Goal: Information Seeking & Learning: Learn about a topic

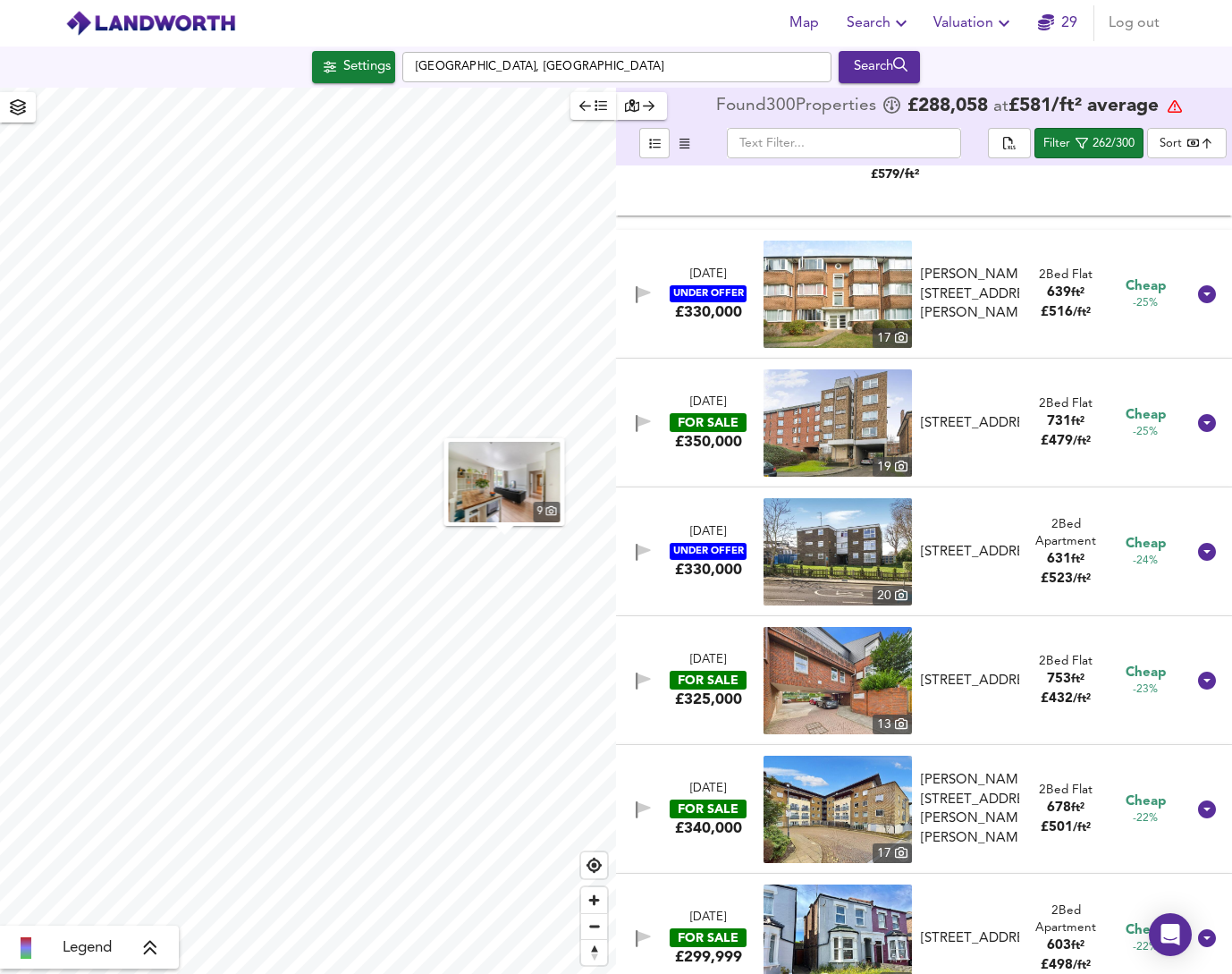
scroll to position [18406, 0]
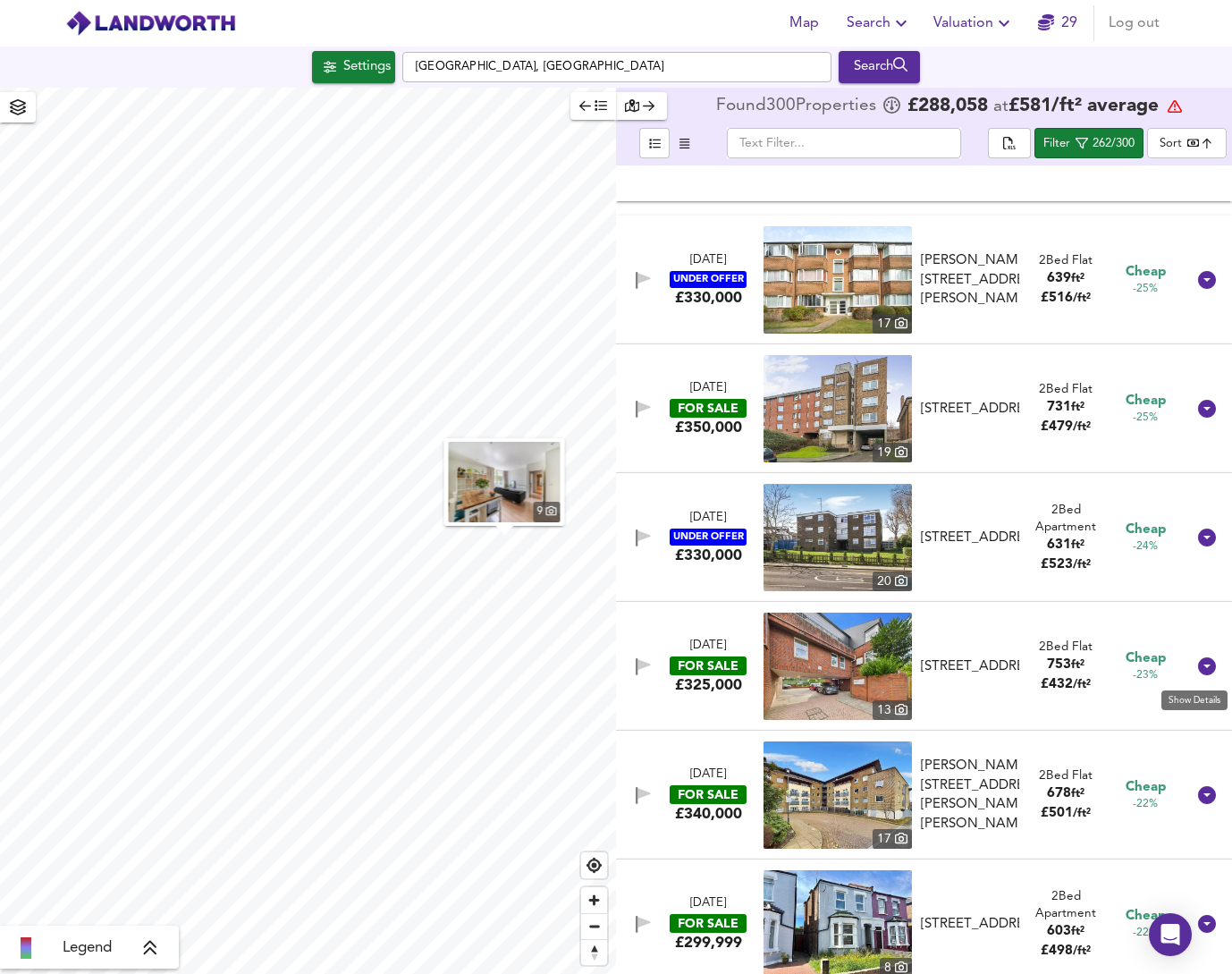
click at [1198, 661] on icon at bounding box center [1207, 666] width 18 height 18
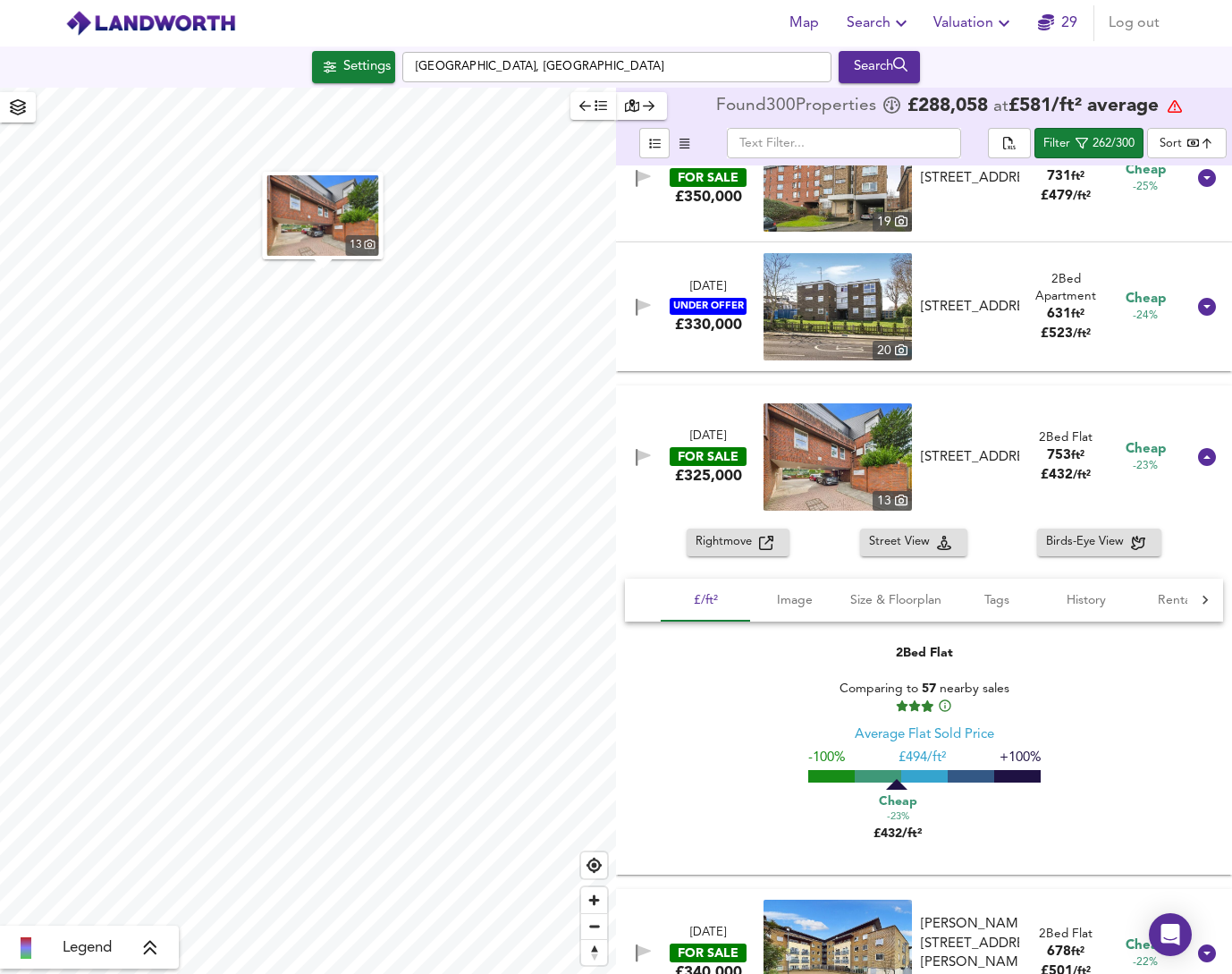
scroll to position [18654, 0]
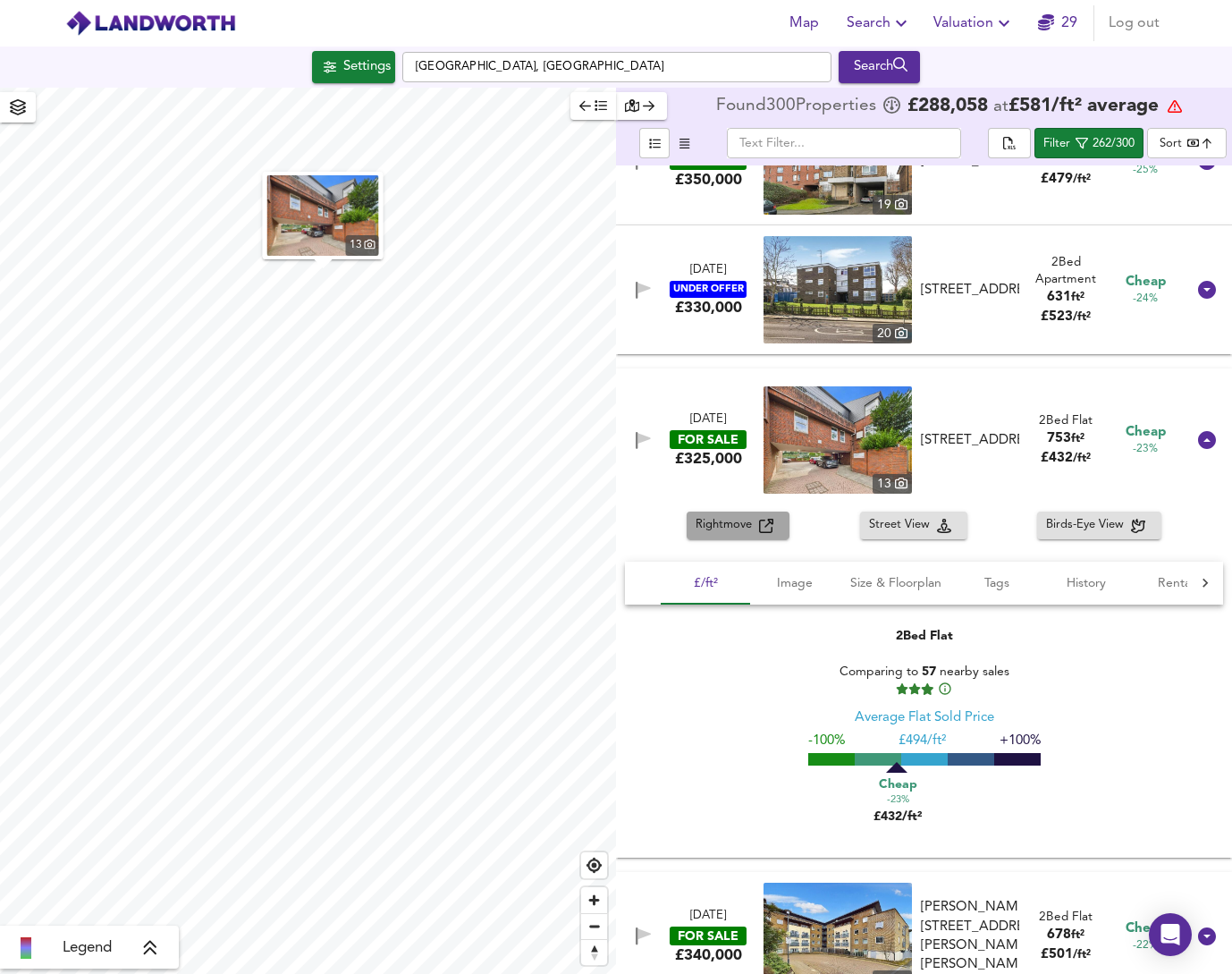
click at [741, 534] on span "Rightmove" at bounding box center [727, 525] width 64 height 21
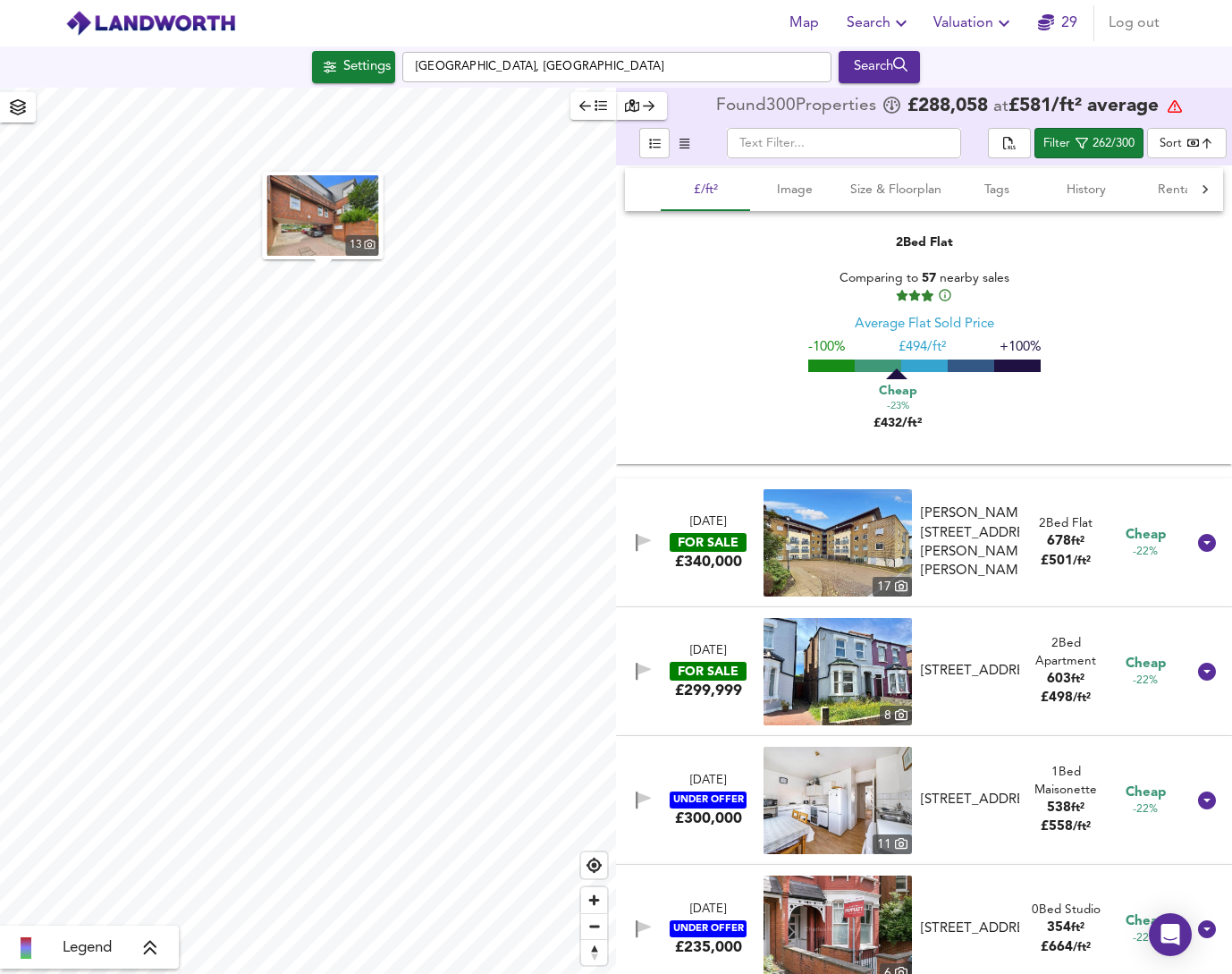
scroll to position [19095, 0]
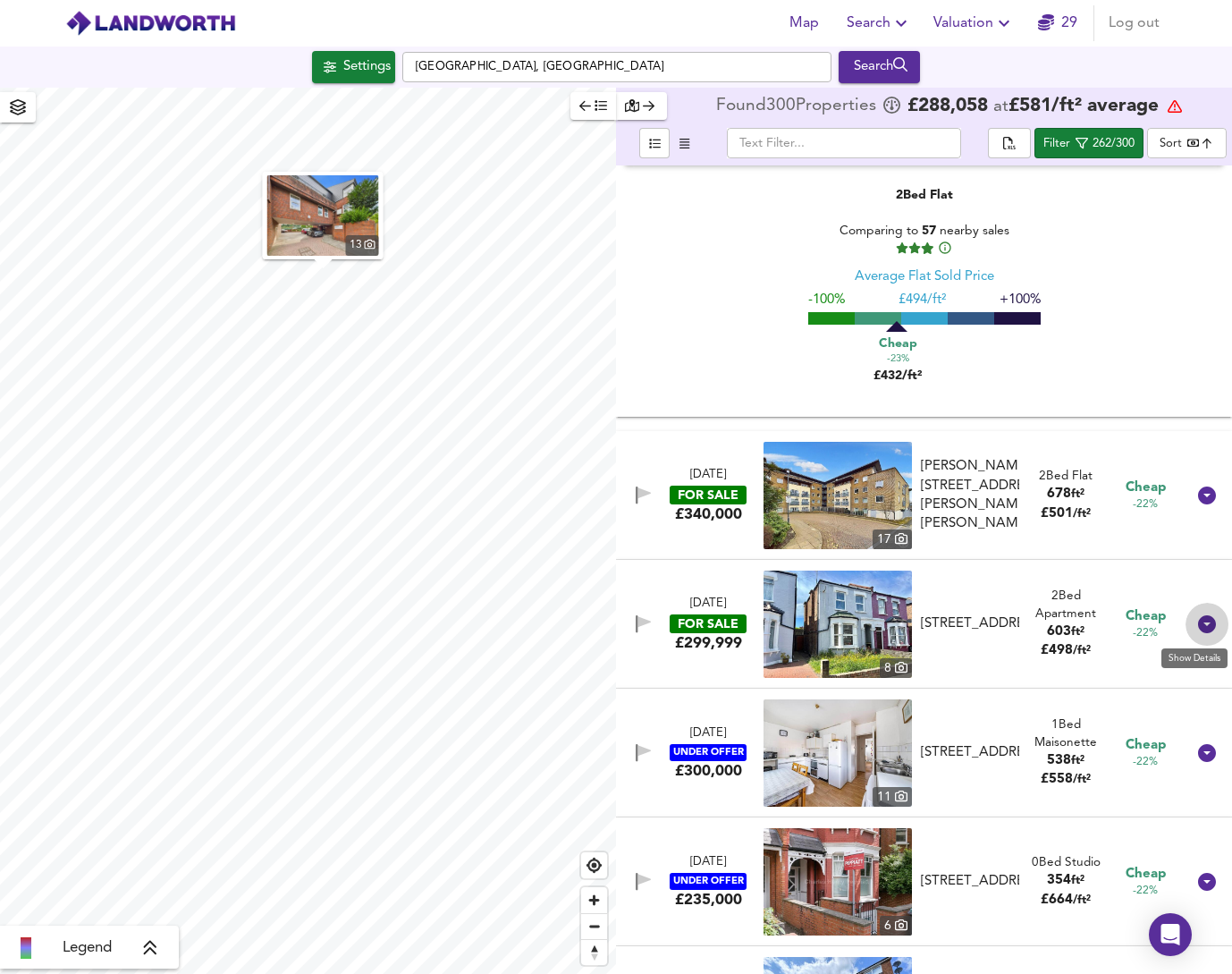
click at [1202, 627] on icon at bounding box center [1207, 624] width 18 height 18
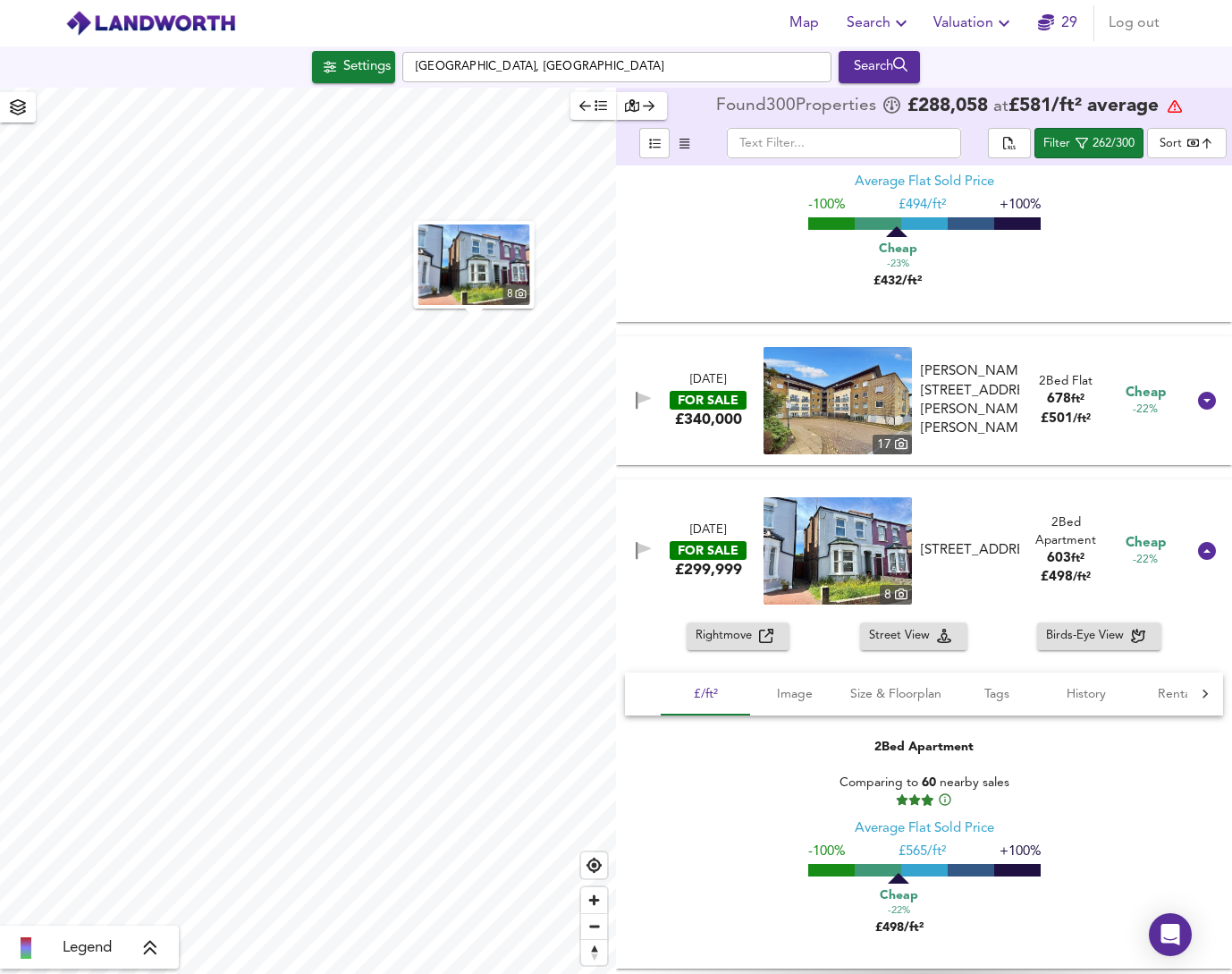
scroll to position [19203, 0]
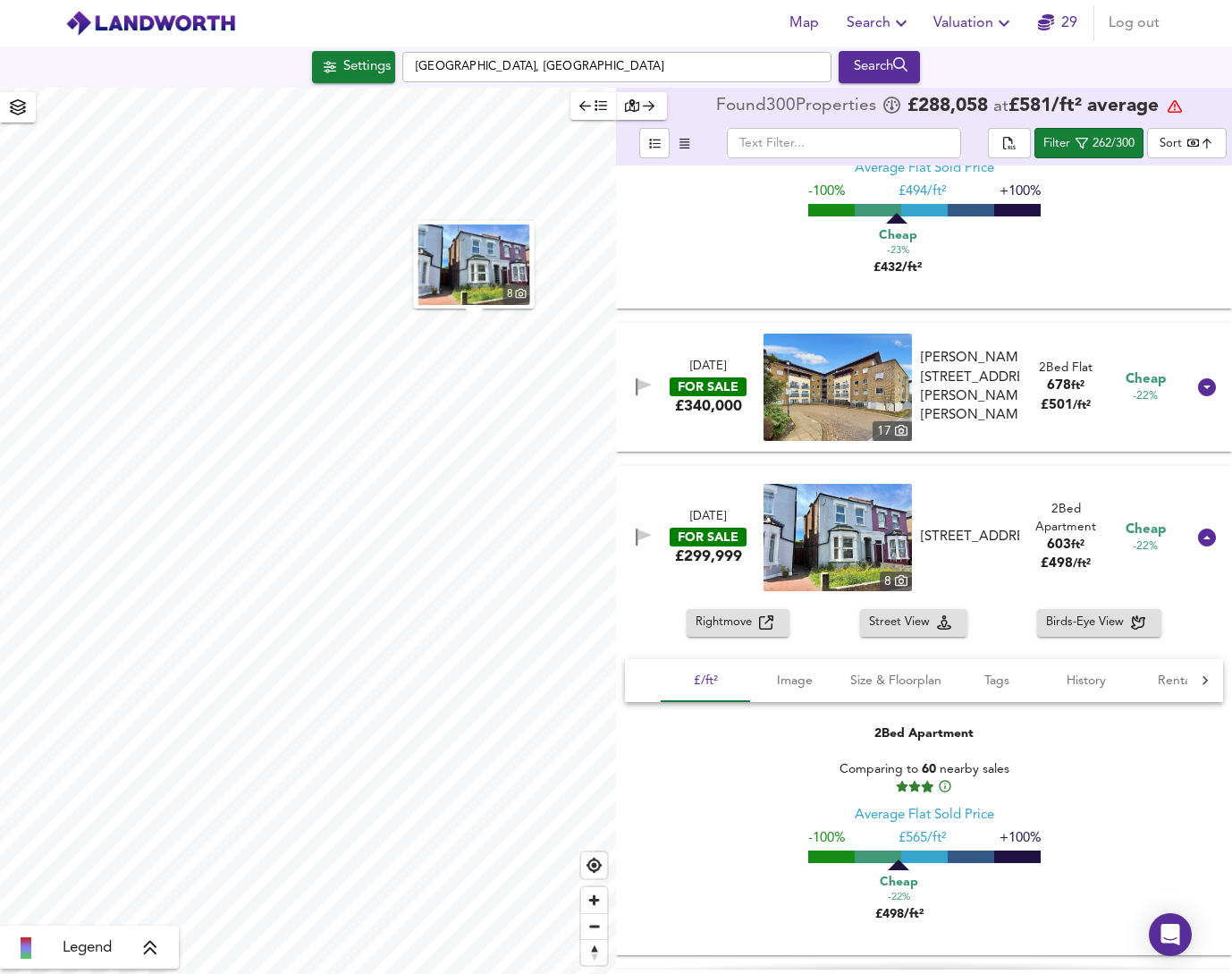
click at [748, 624] on span "Rightmove" at bounding box center [727, 623] width 64 height 21
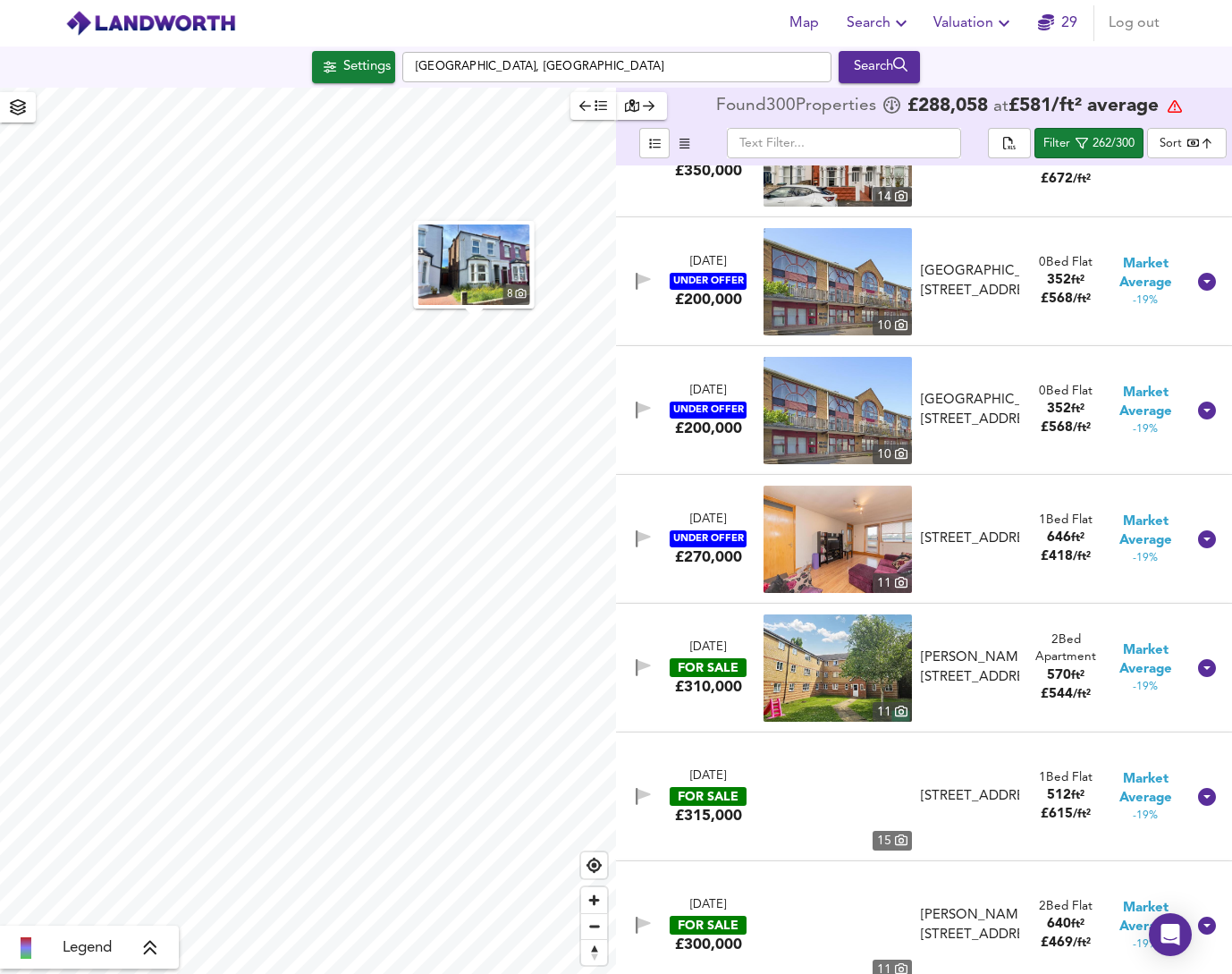
scroll to position [20852, 0]
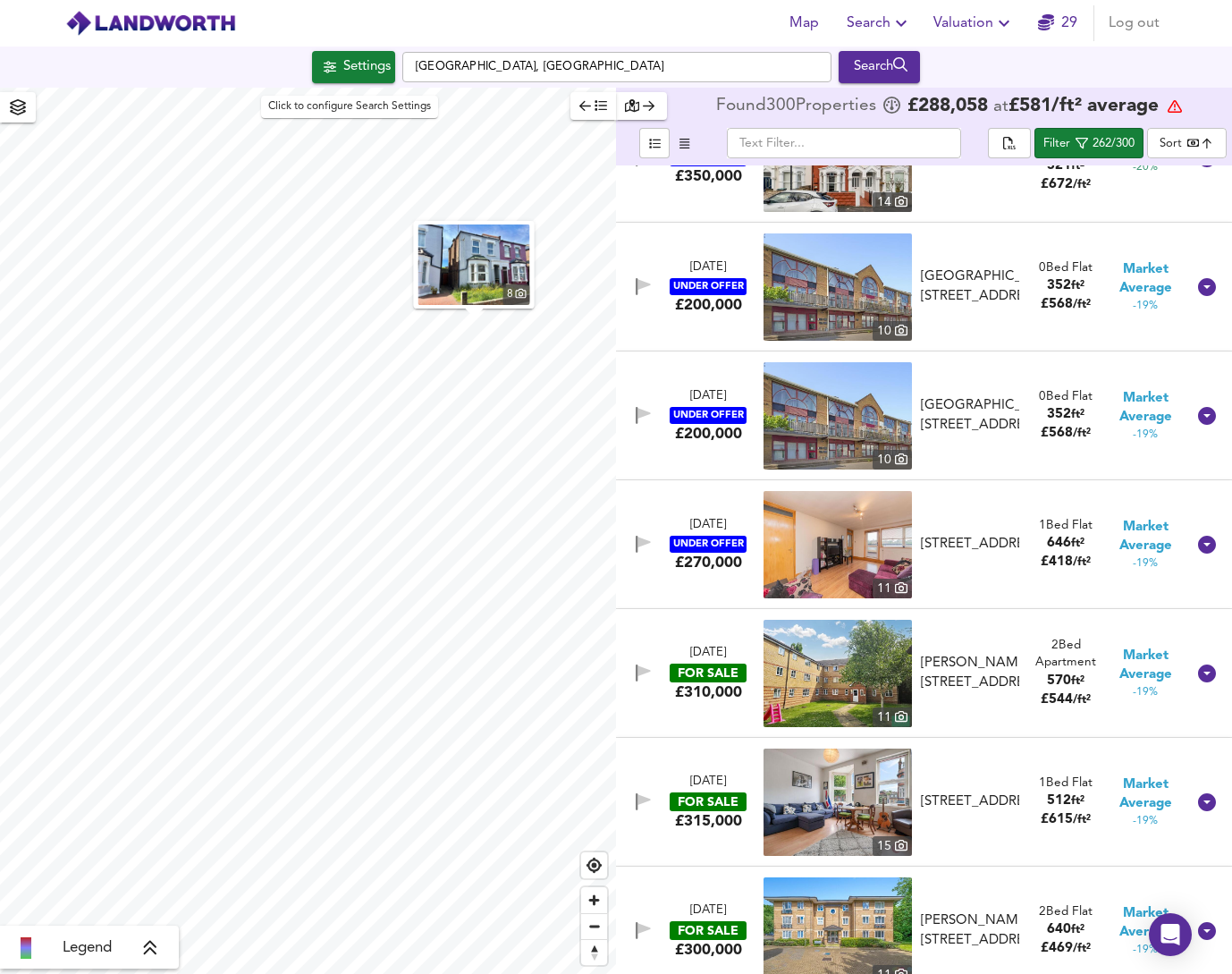
click at [325, 66] on icon "button" at bounding box center [330, 66] width 12 height 11
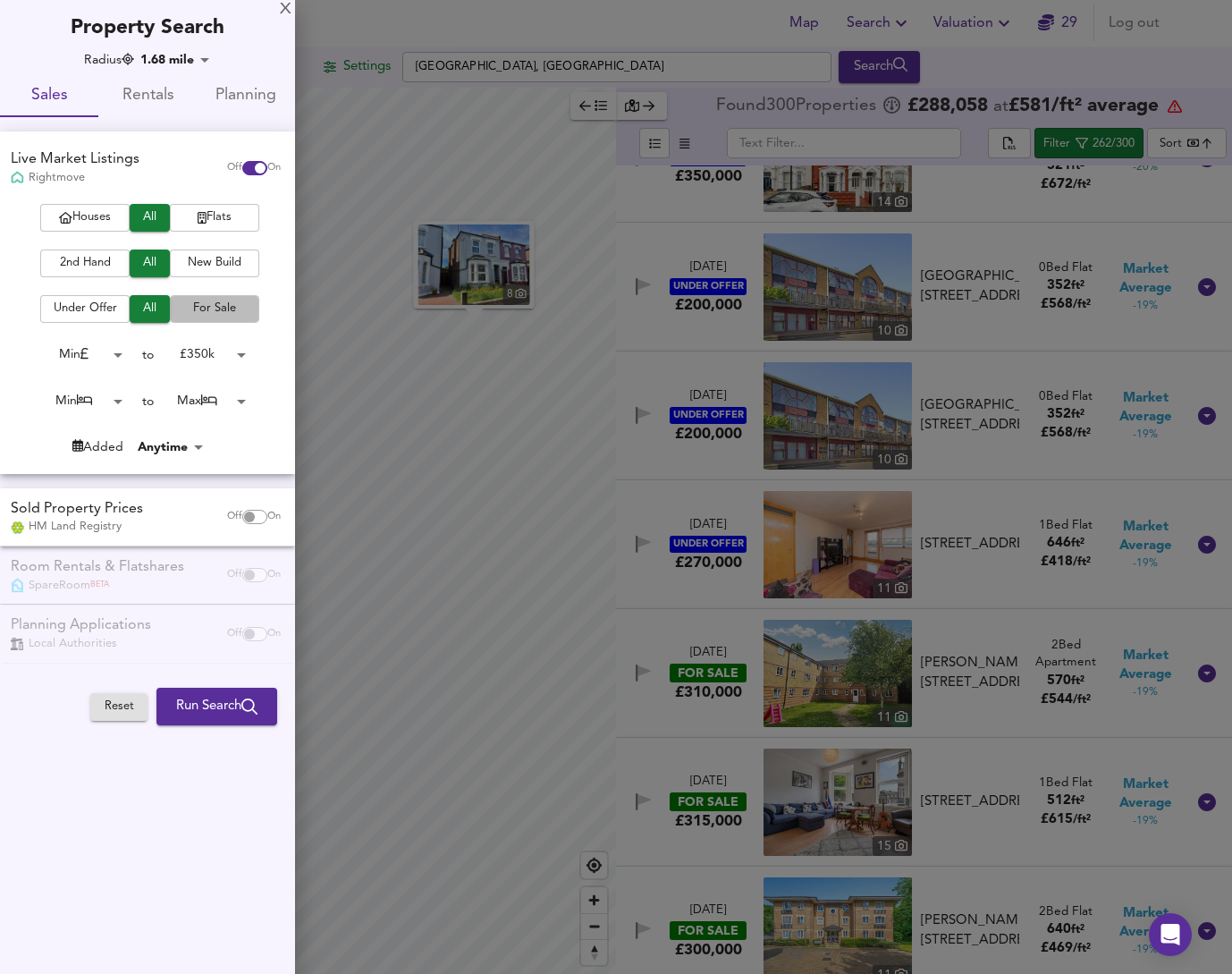
click at [202, 313] on span "For Sale" at bounding box center [214, 309] width 71 height 21
click at [236, 709] on span "Run Search" at bounding box center [216, 706] width 81 height 23
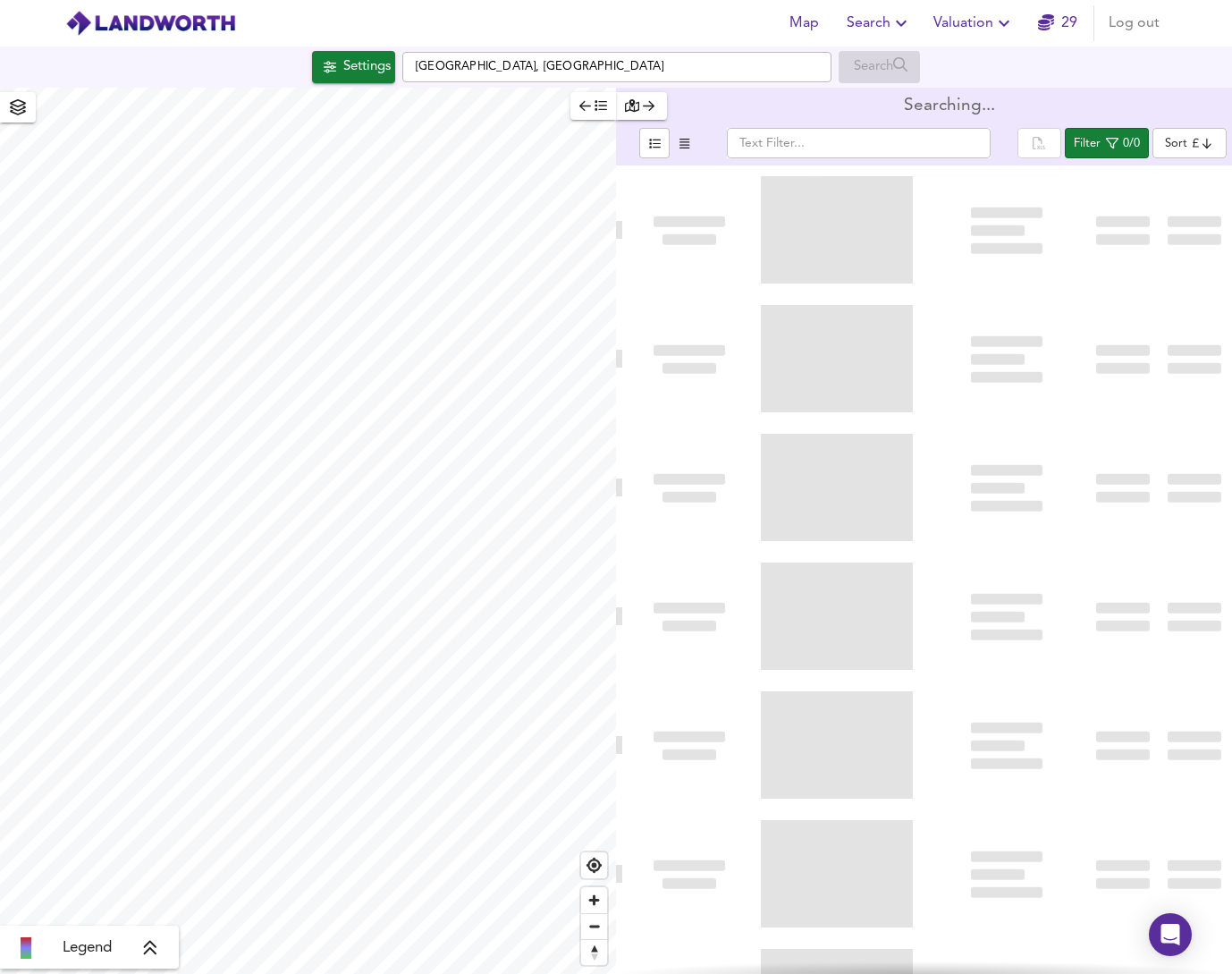
type input "bestdeal"
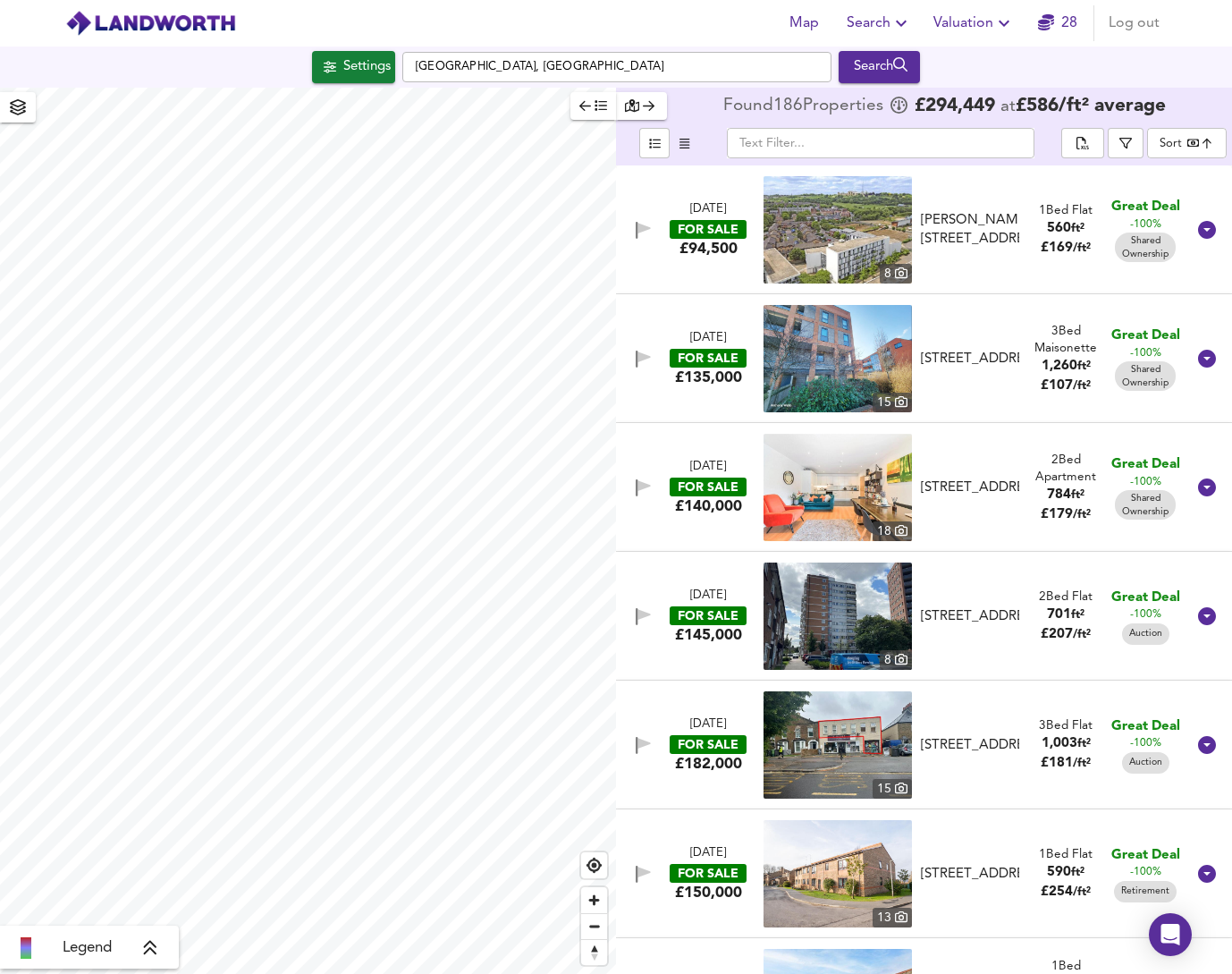
type input "3057"
click at [878, 66] on div "Search" at bounding box center [879, 66] width 72 height 23
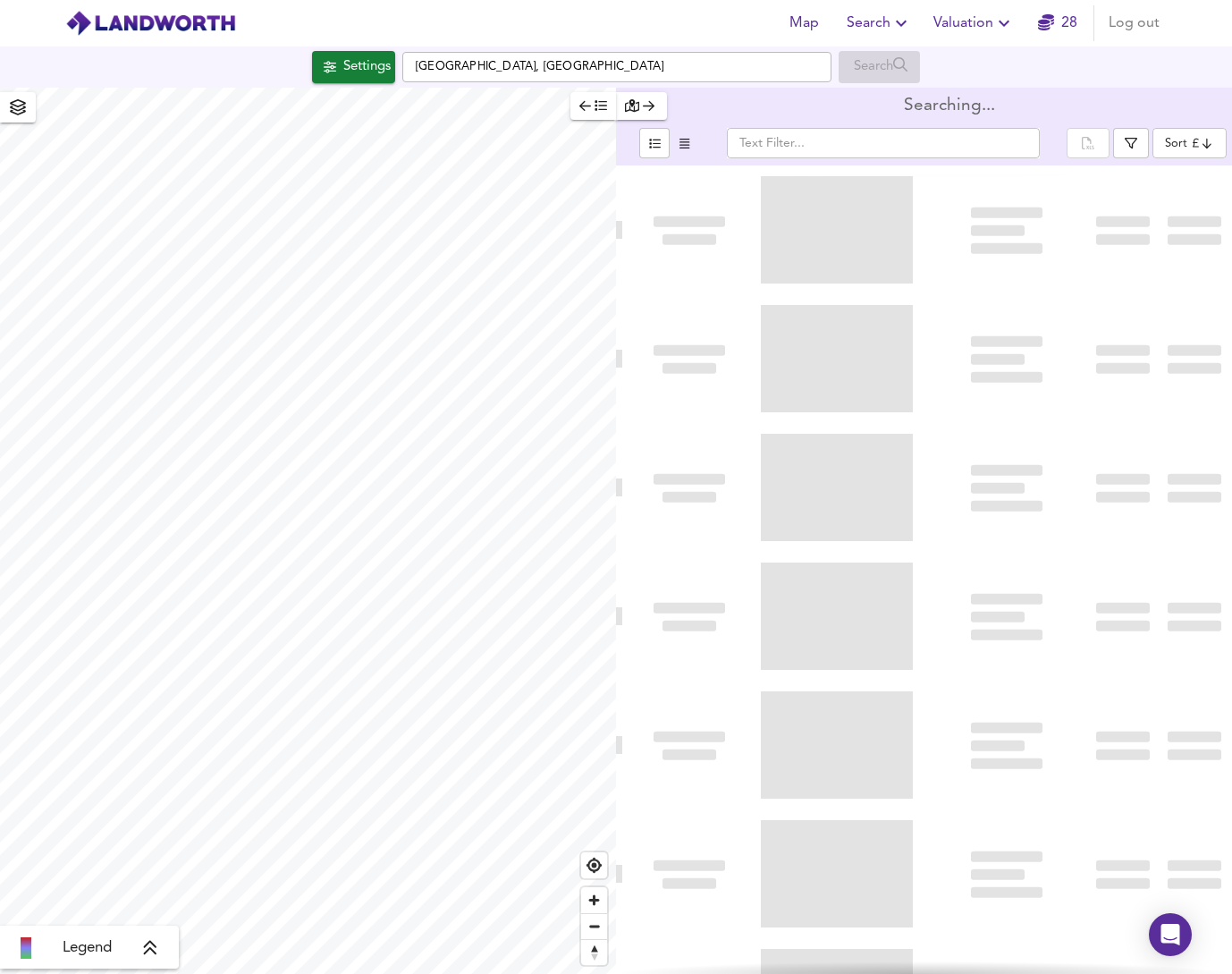
type input "bestdeal"
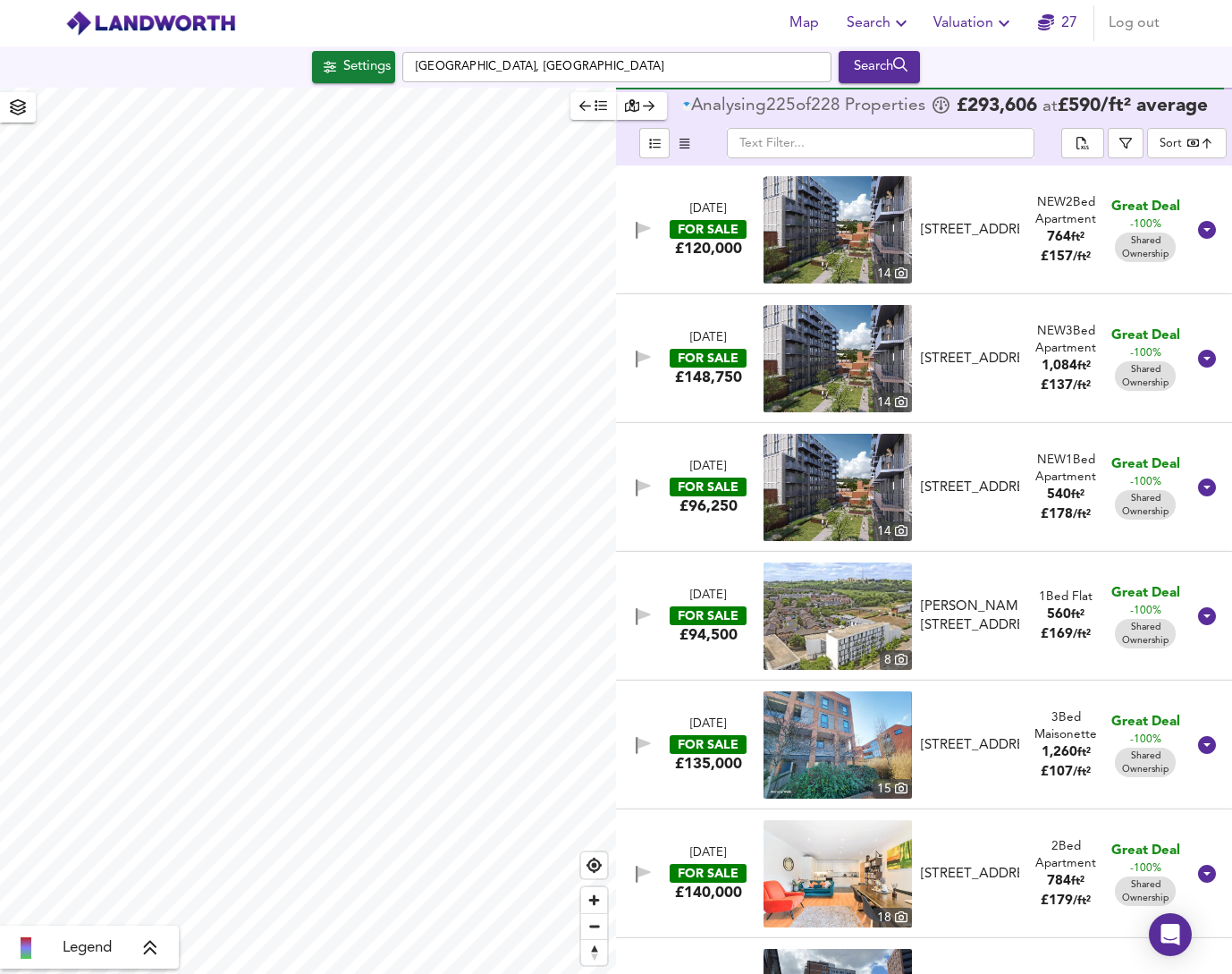
type input "3379"
click at [882, 69] on div "Search" at bounding box center [879, 66] width 72 height 23
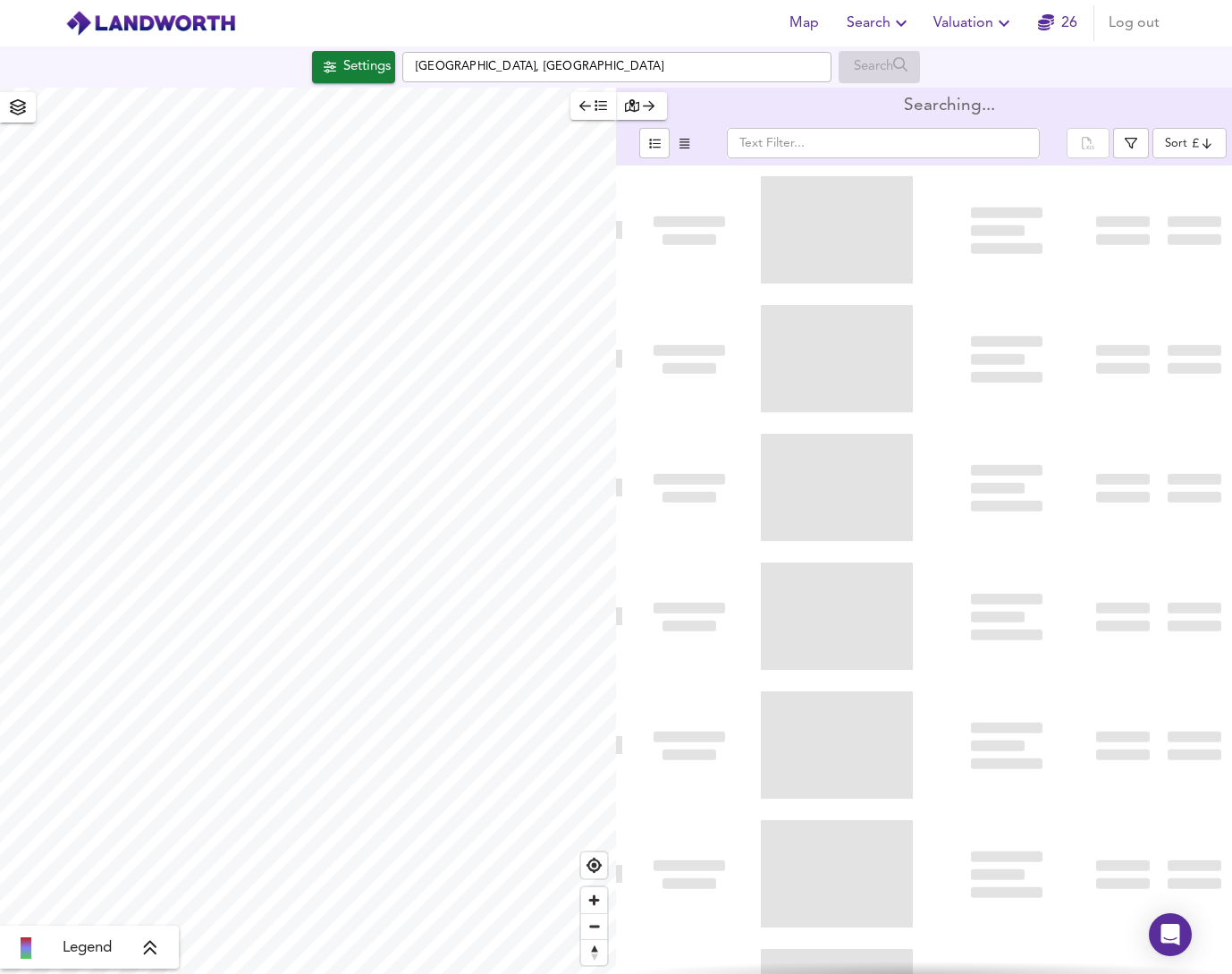
type input "bestdeal"
